Goal: Information Seeking & Learning: Learn about a topic

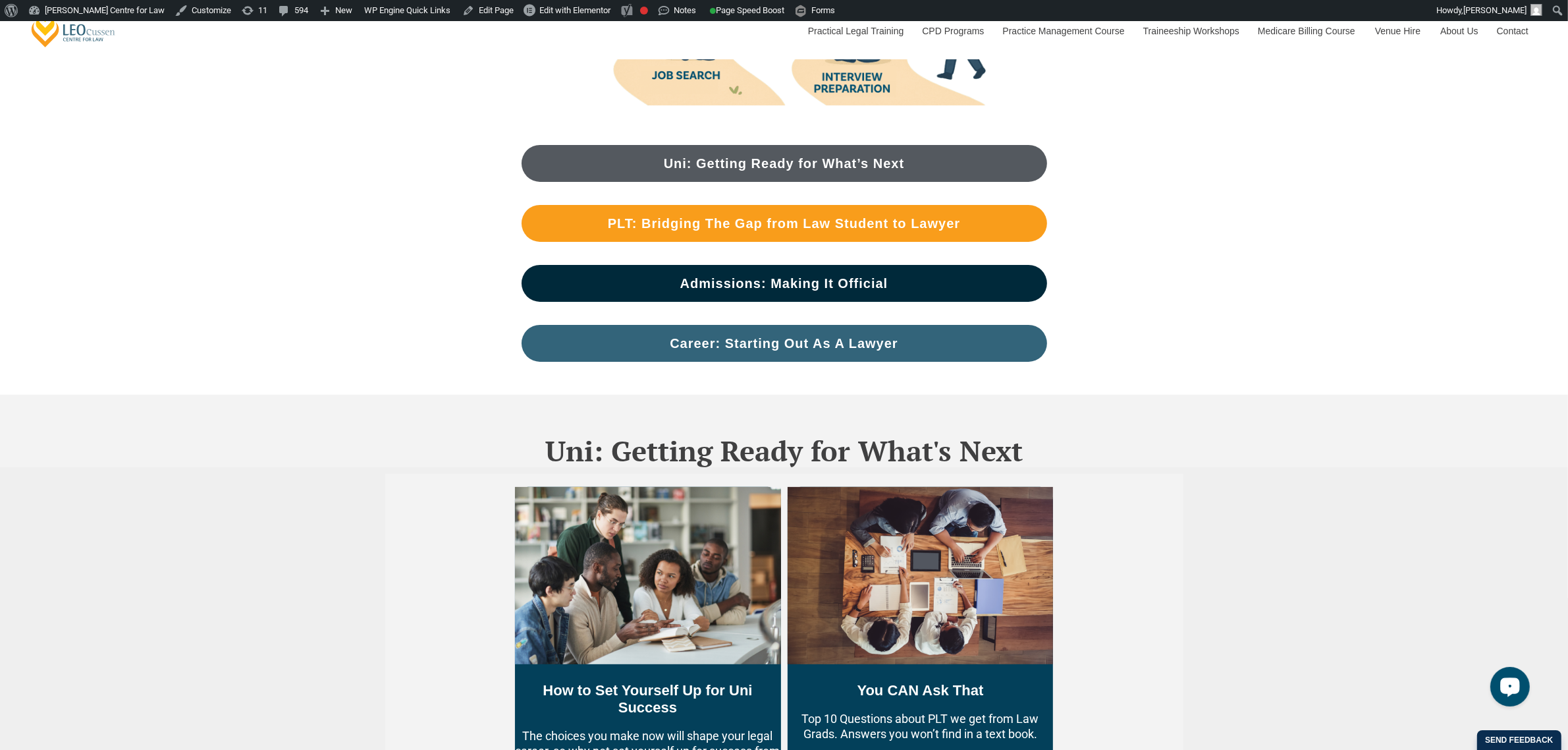
scroll to position [412, 0]
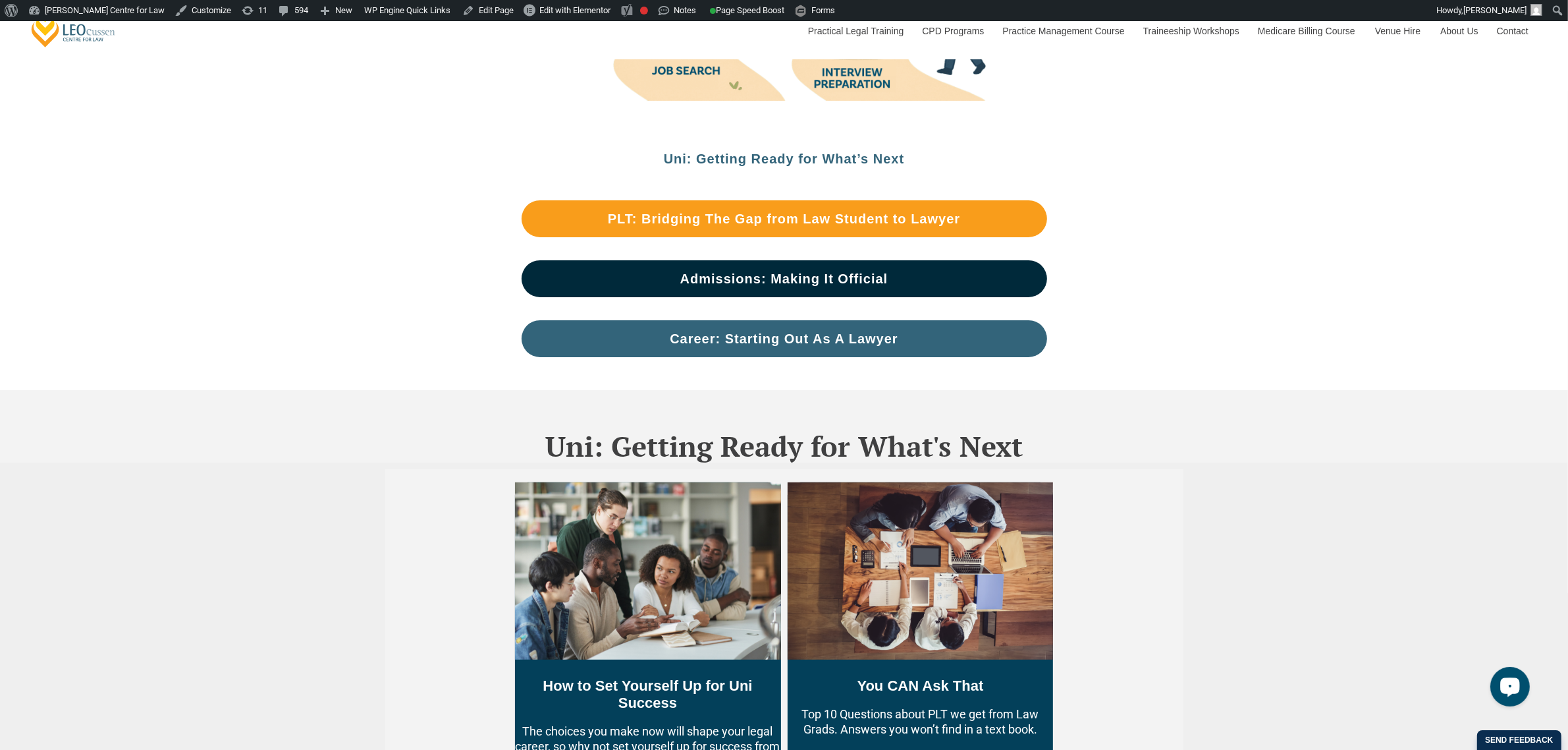
click at [812, 152] on span "Uni: Getting Ready for What’s Next" at bounding box center [784, 158] width 241 height 13
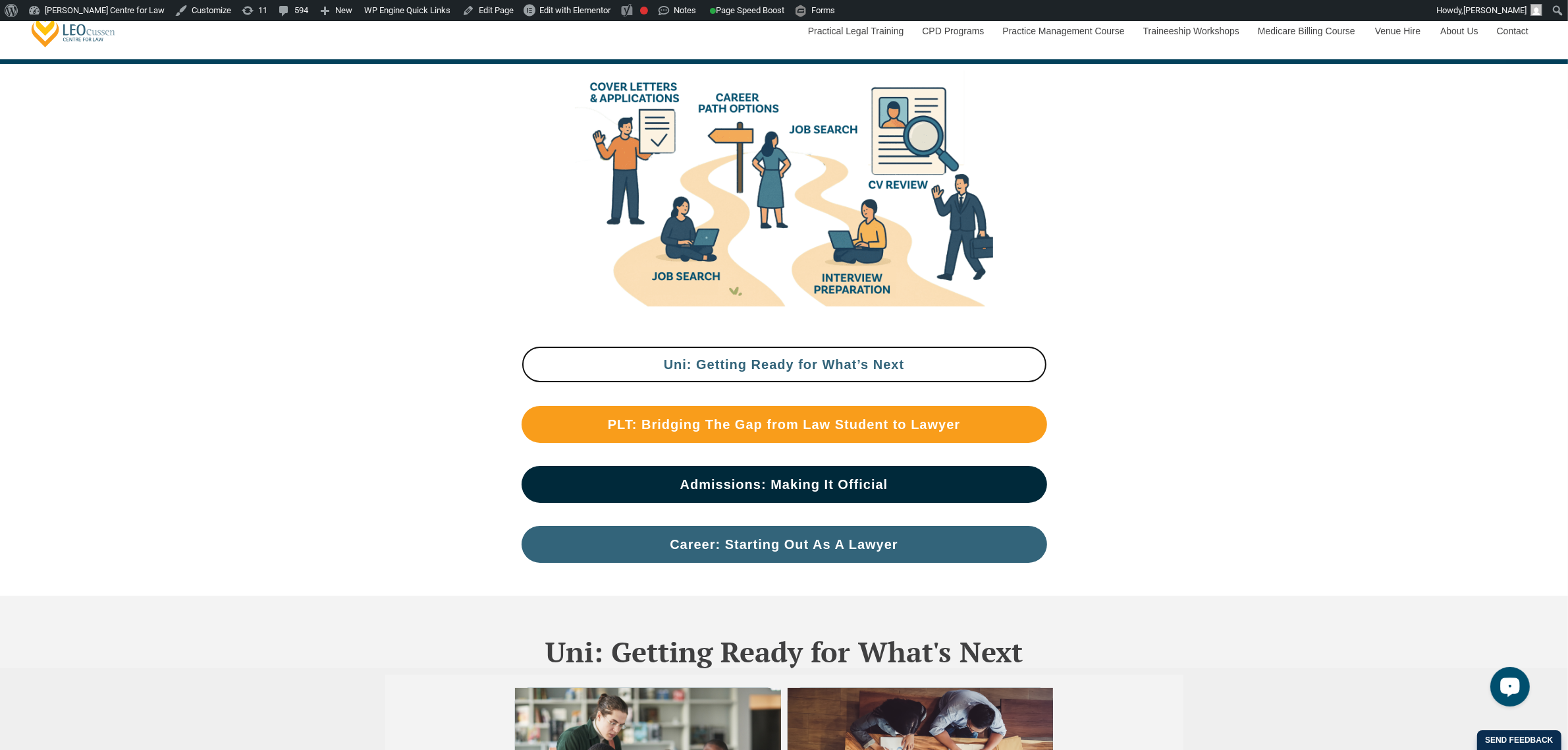
scroll to position [164, 0]
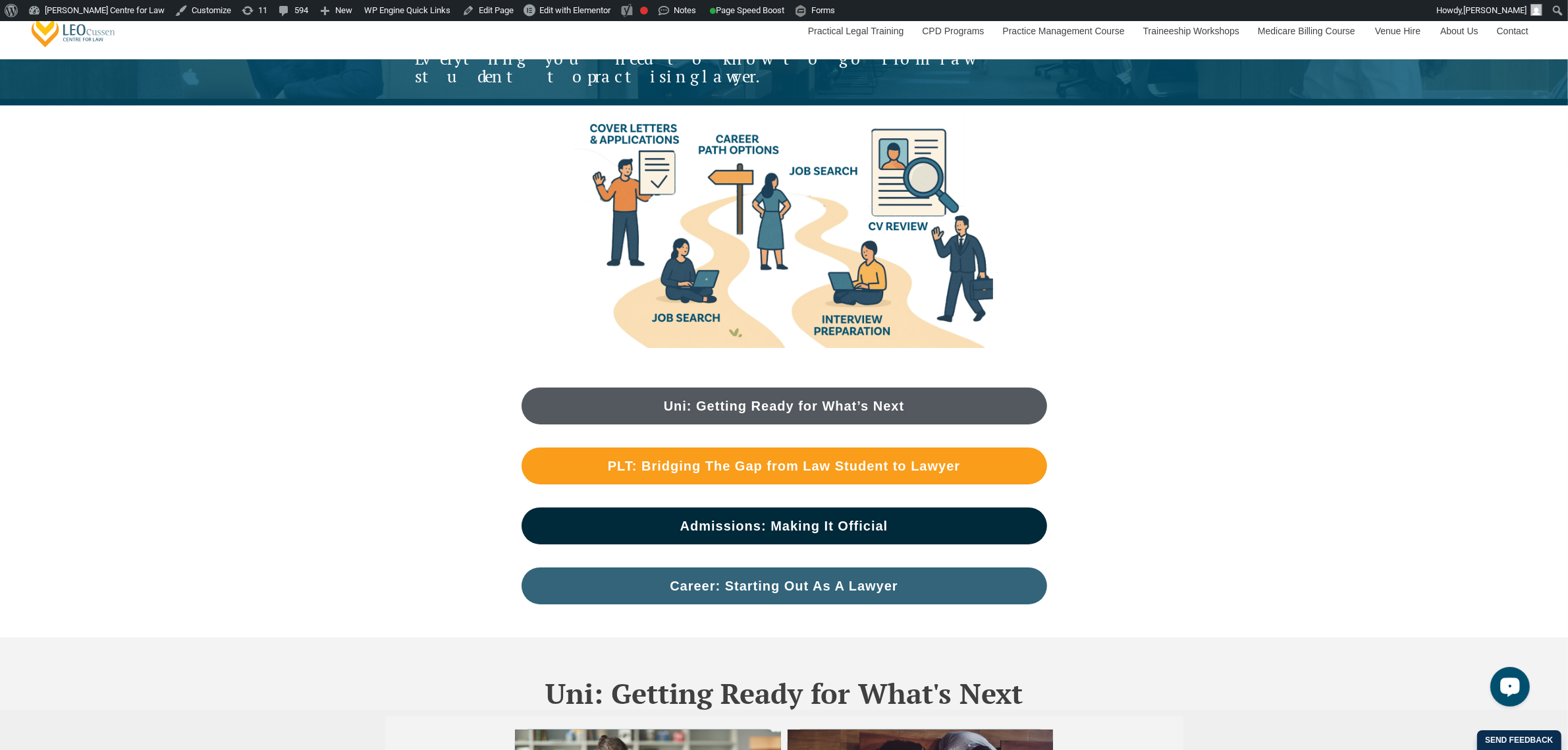
click at [1544, 459] on div "Uni: Getting Ready for What’s Next PLT: Bridging The Gap from Law Student to La…" at bounding box center [784, 496] width 1568 height 282
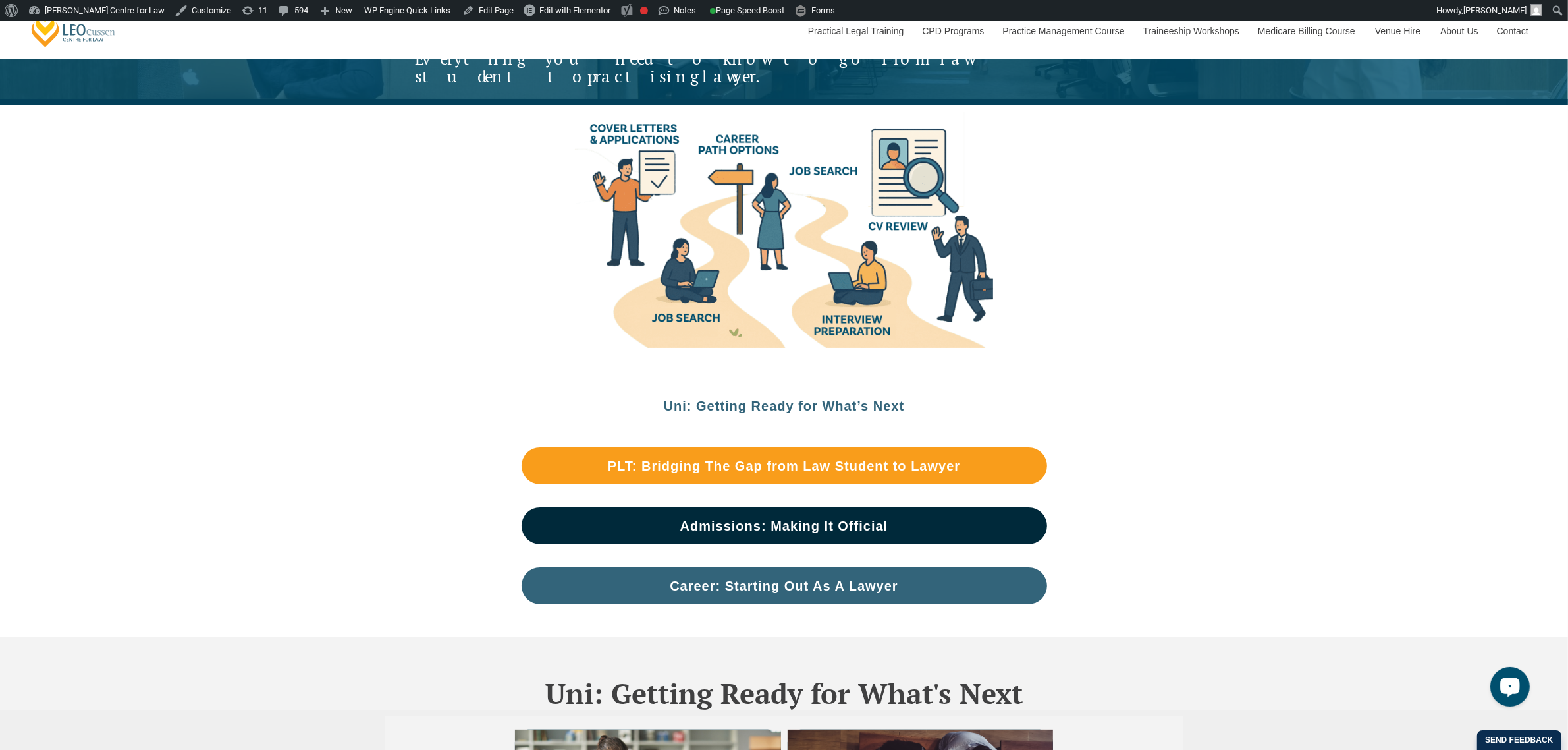
click at [906, 400] on span "Uni: Getting Ready for What’s Next" at bounding box center [784, 406] width 512 height 13
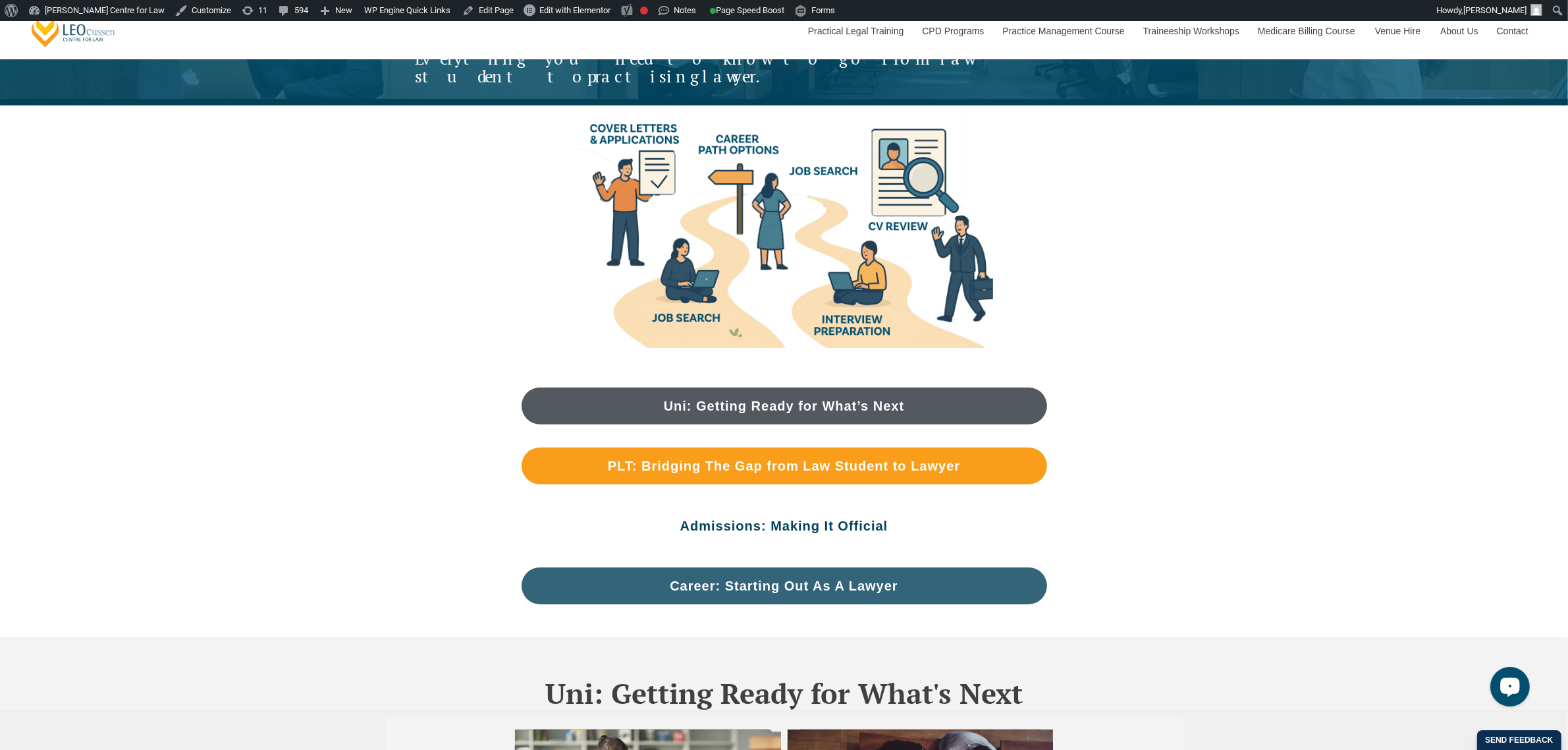
click at [846, 519] on span "Admissions: Making It Official" at bounding box center [784, 525] width 208 height 13
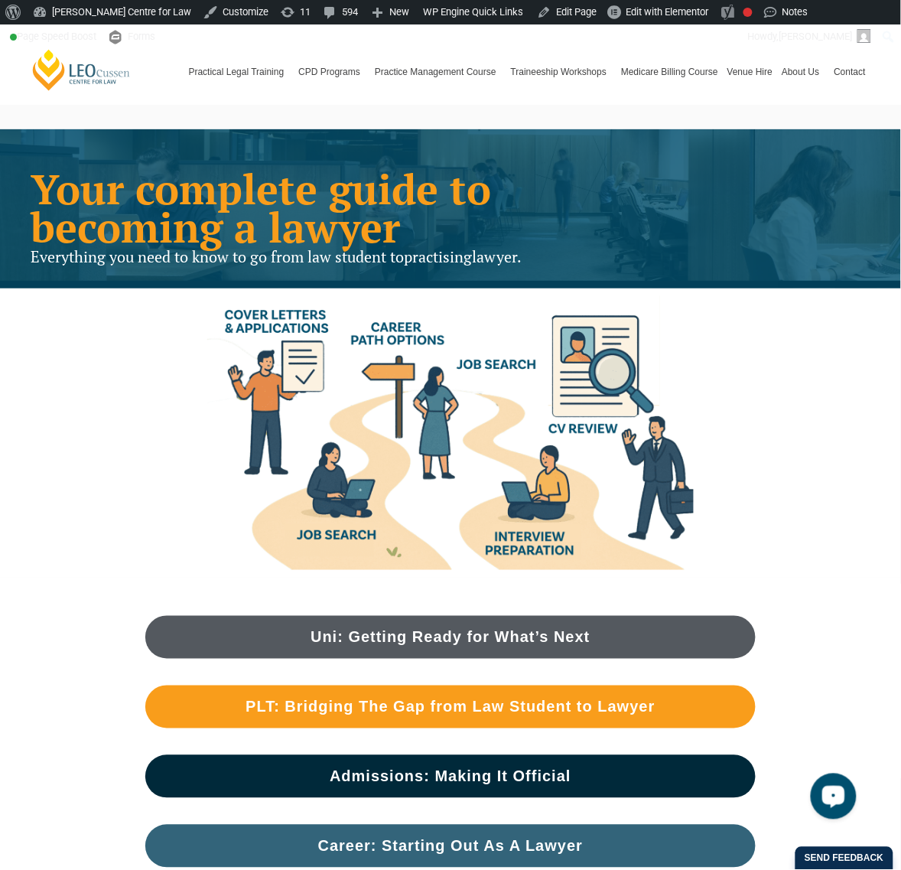
click at [446, 272] on div "Everything you need to know to go from law student to practising lawyer." at bounding box center [276, 267] width 491 height 11
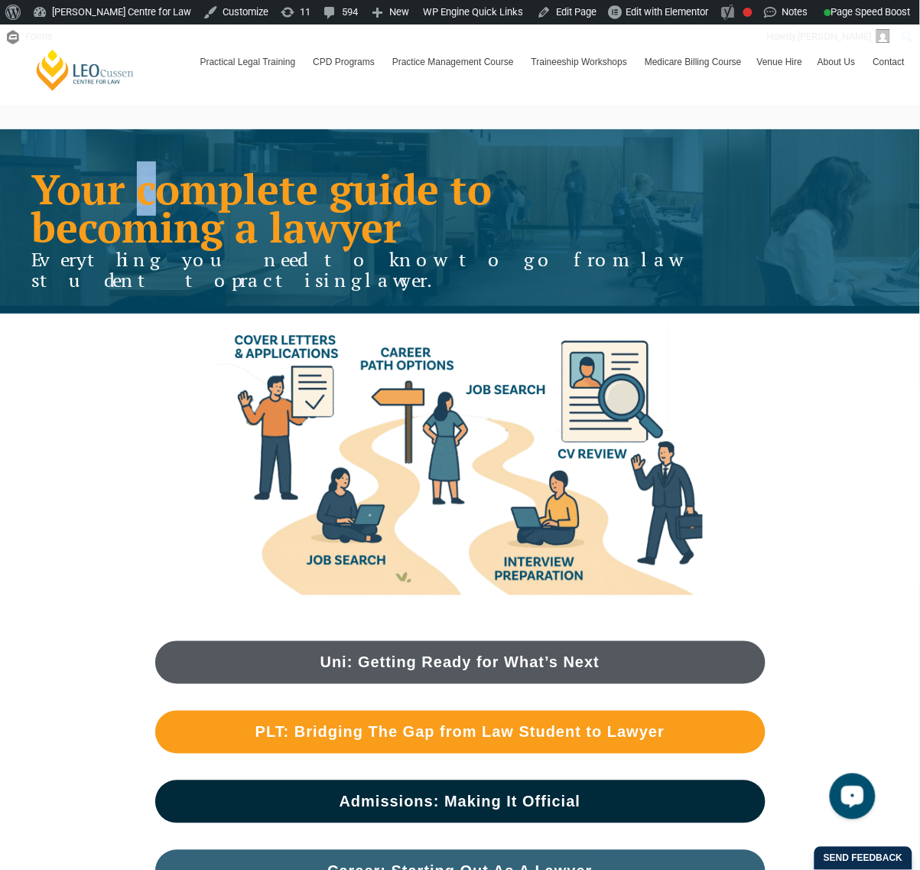
drag, startPoint x: 155, startPoint y: 194, endPoint x: 131, endPoint y: 192, distance: 23.8
click at [131, 192] on h1 "Your complete guide to becoming a lawyer" at bounding box center [358, 208] width 652 height 77
drag, startPoint x: 348, startPoint y: 193, endPoint x: 322, endPoint y: 192, distance: 26.0
click at [322, 192] on h1 "Your complete guide to becoming a lawyer" at bounding box center [358, 208] width 652 height 77
drag, startPoint x: 51, startPoint y: 234, endPoint x: 28, endPoint y: 231, distance: 23.9
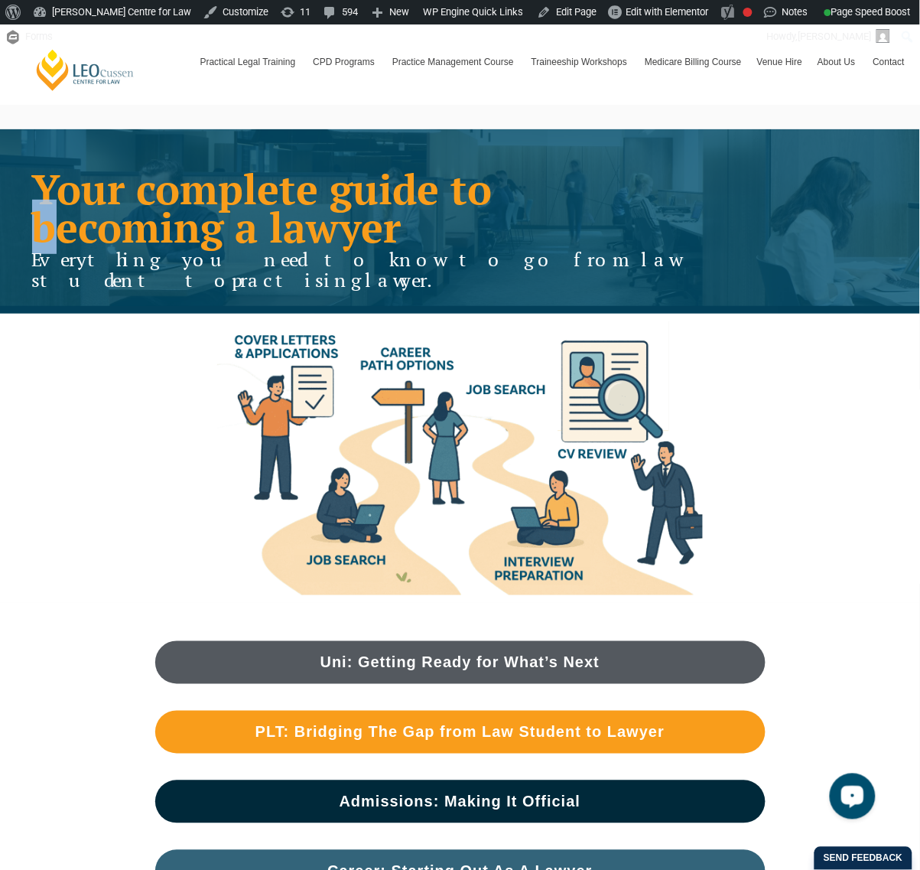
click at [28, 231] on div "Your complete guide to becoming a lawyer Everything you need to know to go from…" at bounding box center [358, 240] width 668 height 131
drag, startPoint x: 287, startPoint y: 226, endPoint x: 276, endPoint y: 226, distance: 10.7
click at [276, 226] on h1 "Your complete guide to becoming a lawyer" at bounding box center [358, 208] width 652 height 77
click at [132, 375] on div at bounding box center [460, 458] width 872 height 289
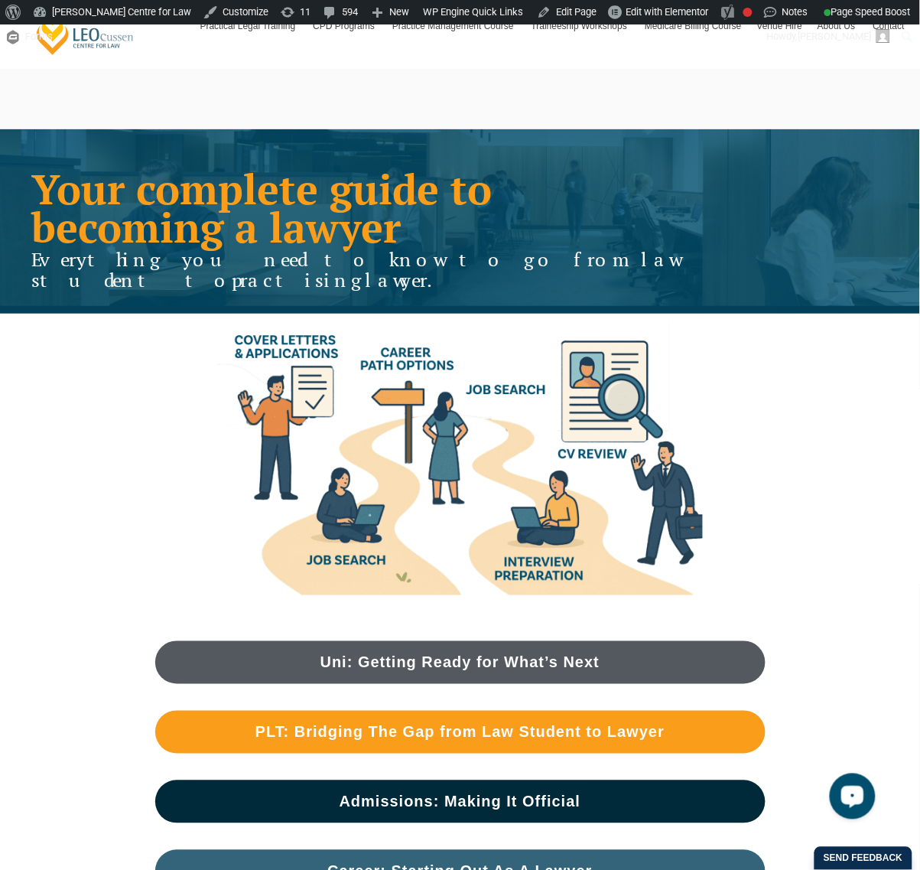
scroll to position [96, 0]
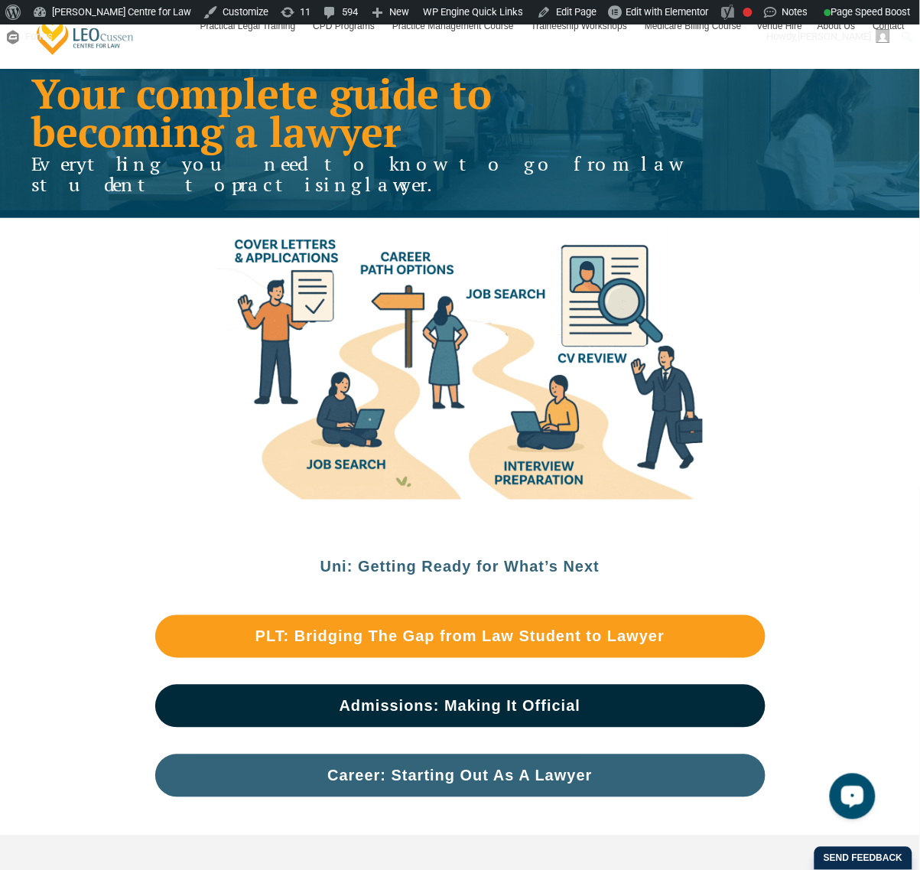
click at [503, 559] on span "Uni: Getting Ready for What’s Next" at bounding box center [461, 566] width 280 height 15
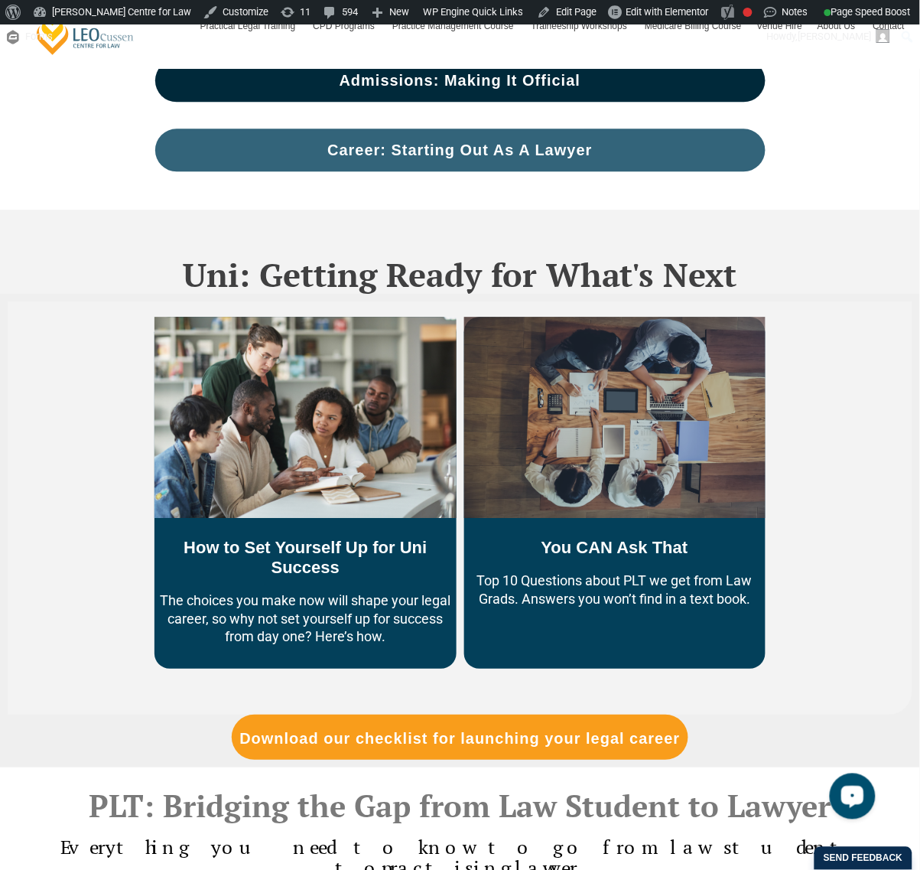
scroll to position [765, 0]
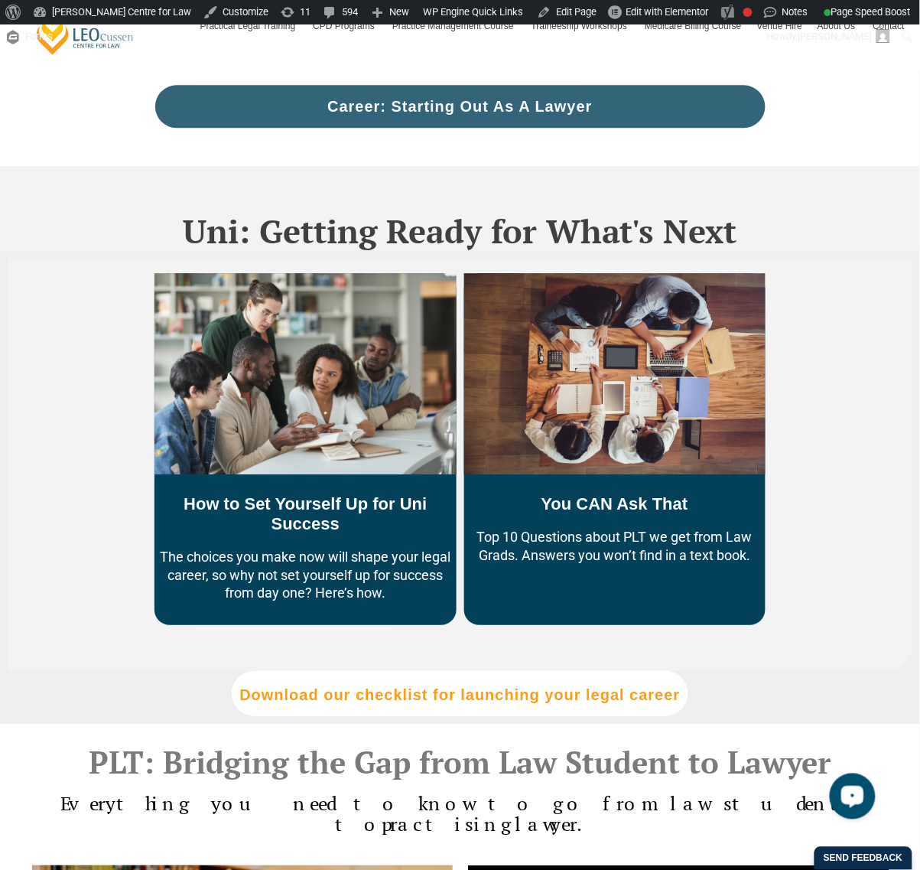
click at [487, 687] on span "Download our checklist for launching your legal career" at bounding box center [459, 694] width 441 height 15
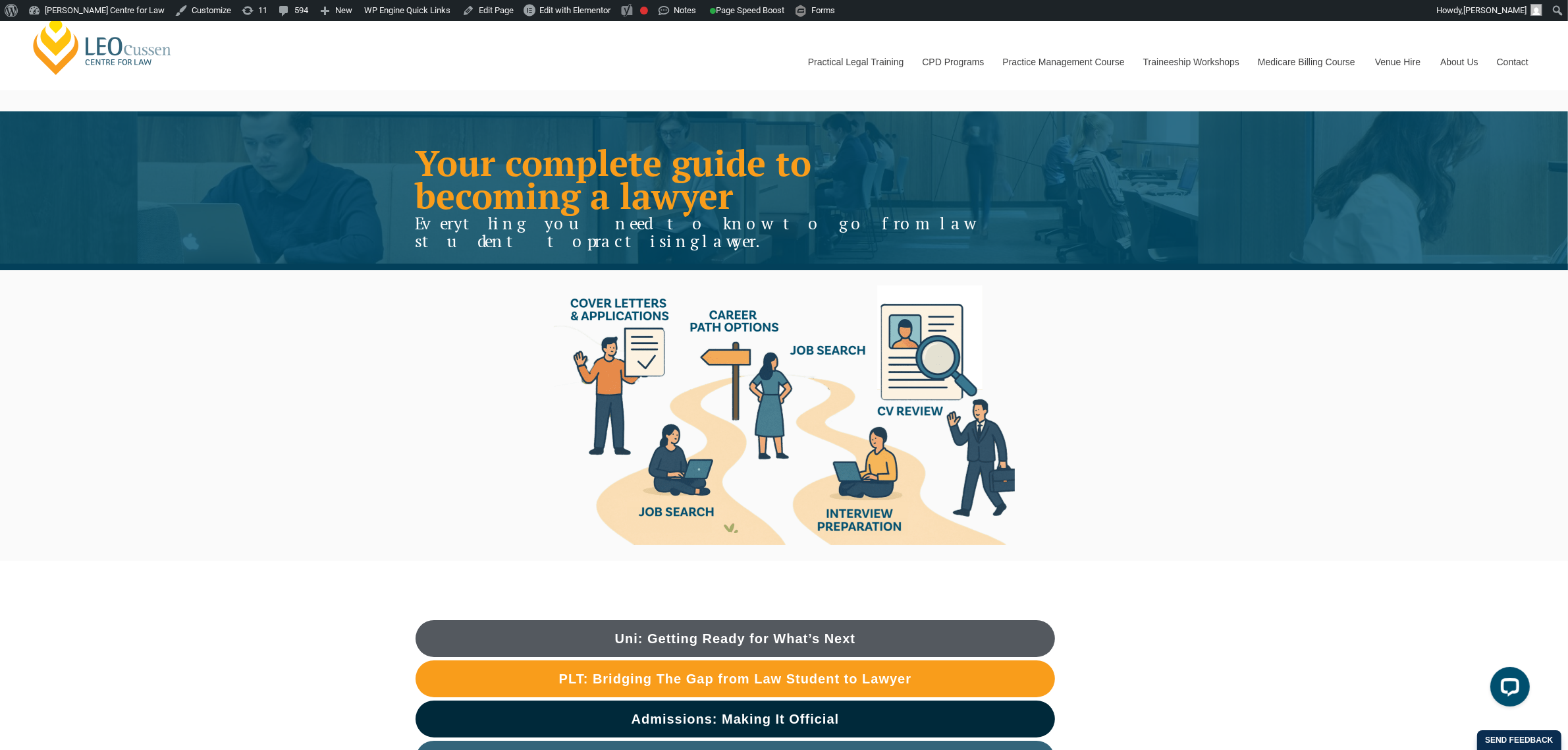
click at [669, 124] on div "Your complete guide to becoming a lawyer Everything you need to know to go from…" at bounding box center [784, 190] width 1568 height 158
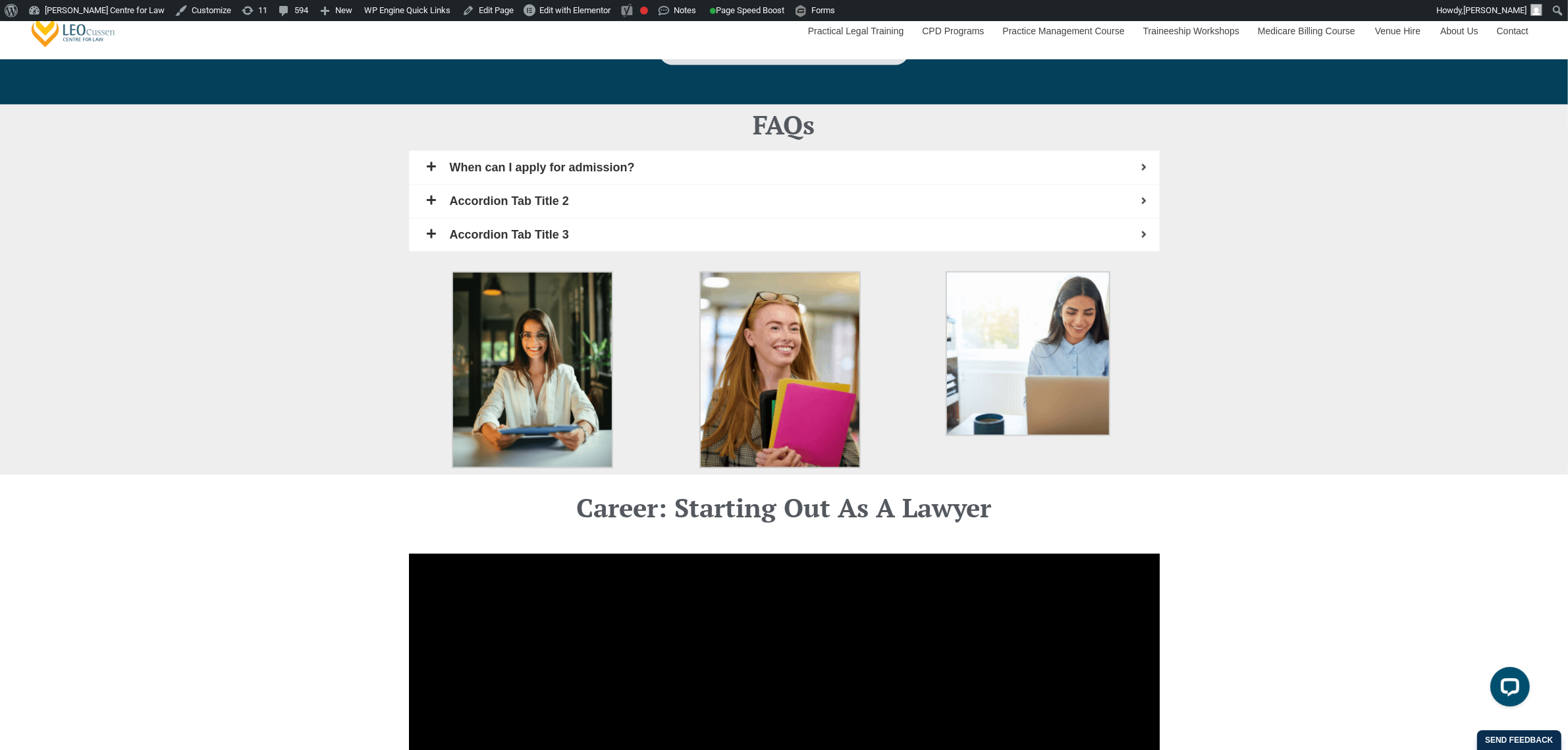
scroll to position [2718, 0]
